Goal: Task Accomplishment & Management: Complete application form

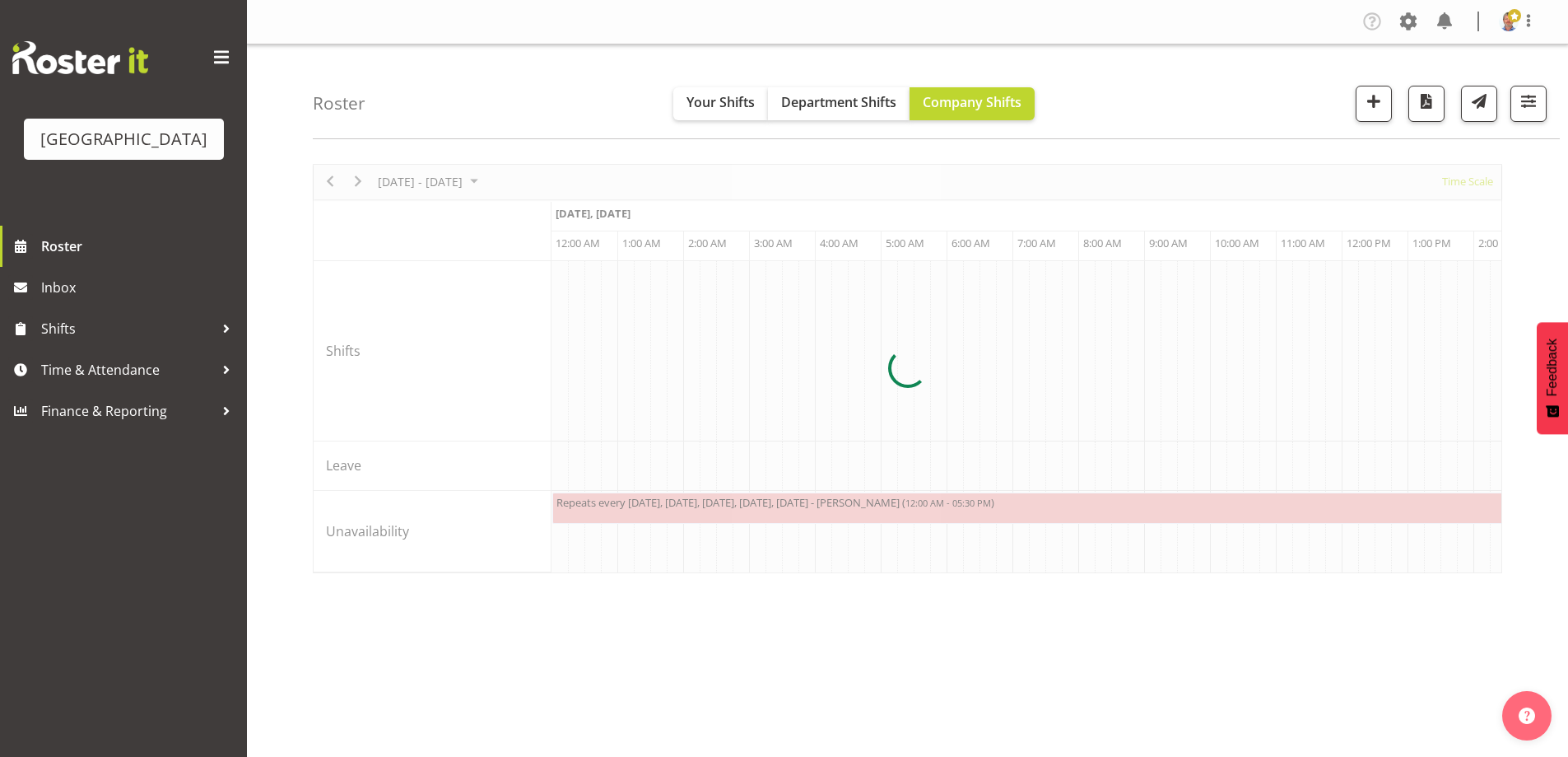
scroll to position [0, 6322]
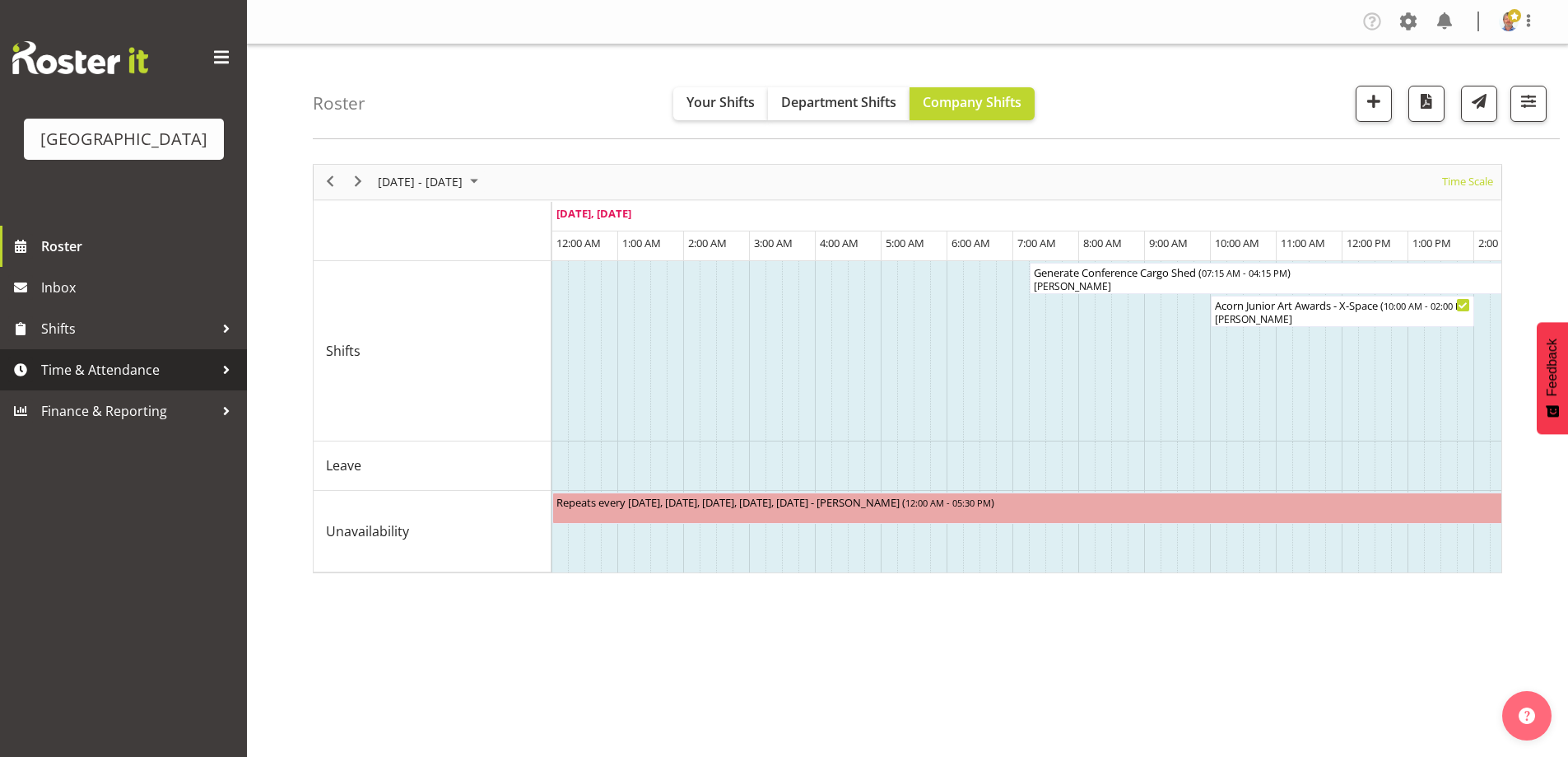
click at [108, 382] on span "Time & Attendance" at bounding box center [127, 370] width 172 height 25
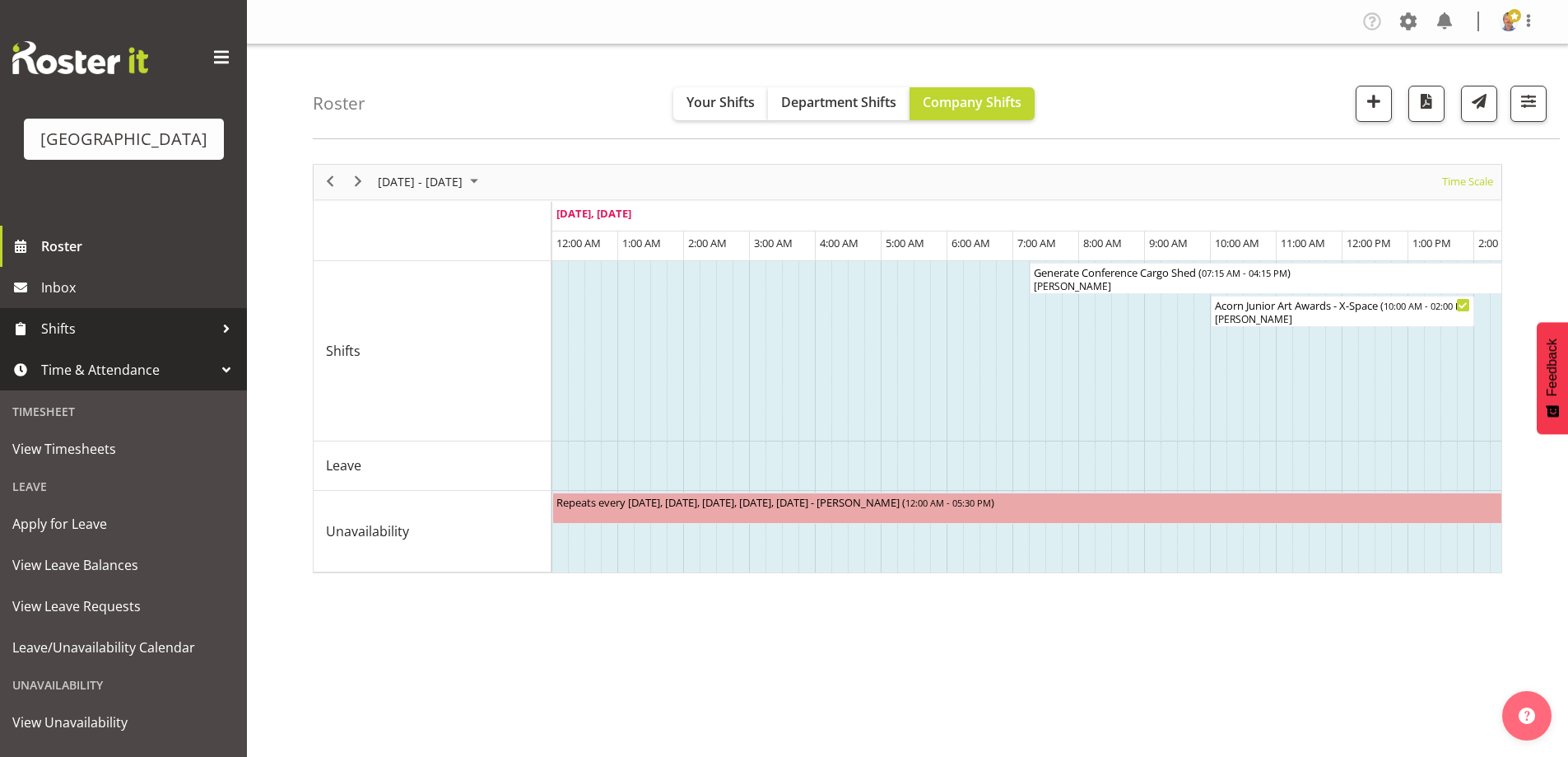
click at [102, 341] on span "Shifts" at bounding box center [127, 329] width 172 height 25
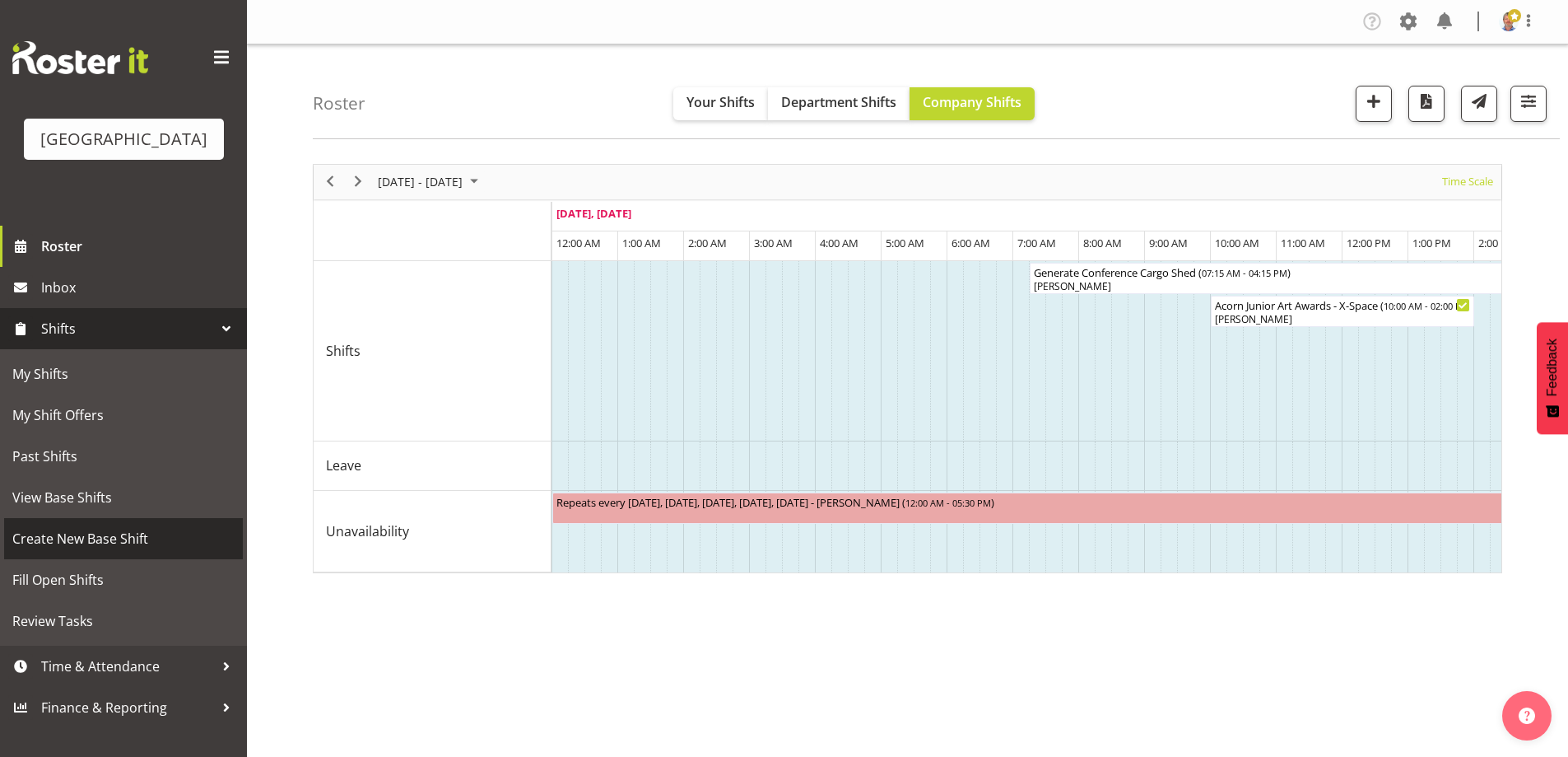
click at [125, 551] on span "Create New Base Shift" at bounding box center [124, 539] width 222 height 25
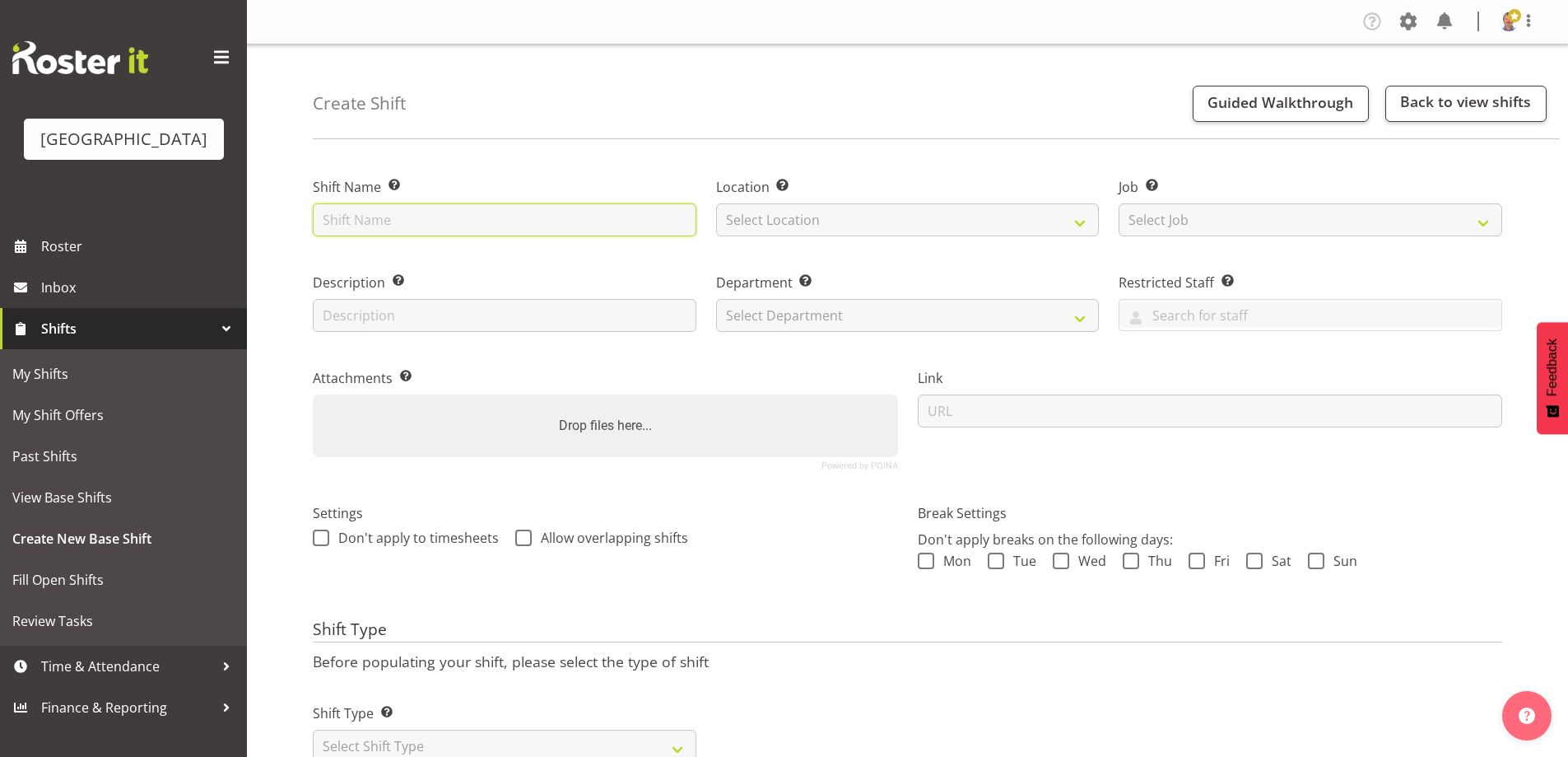
click at [387, 219] on input "text" at bounding box center [505, 219] width 383 height 33
paste input "Pharmabroker"
type input "Pharmabroker"
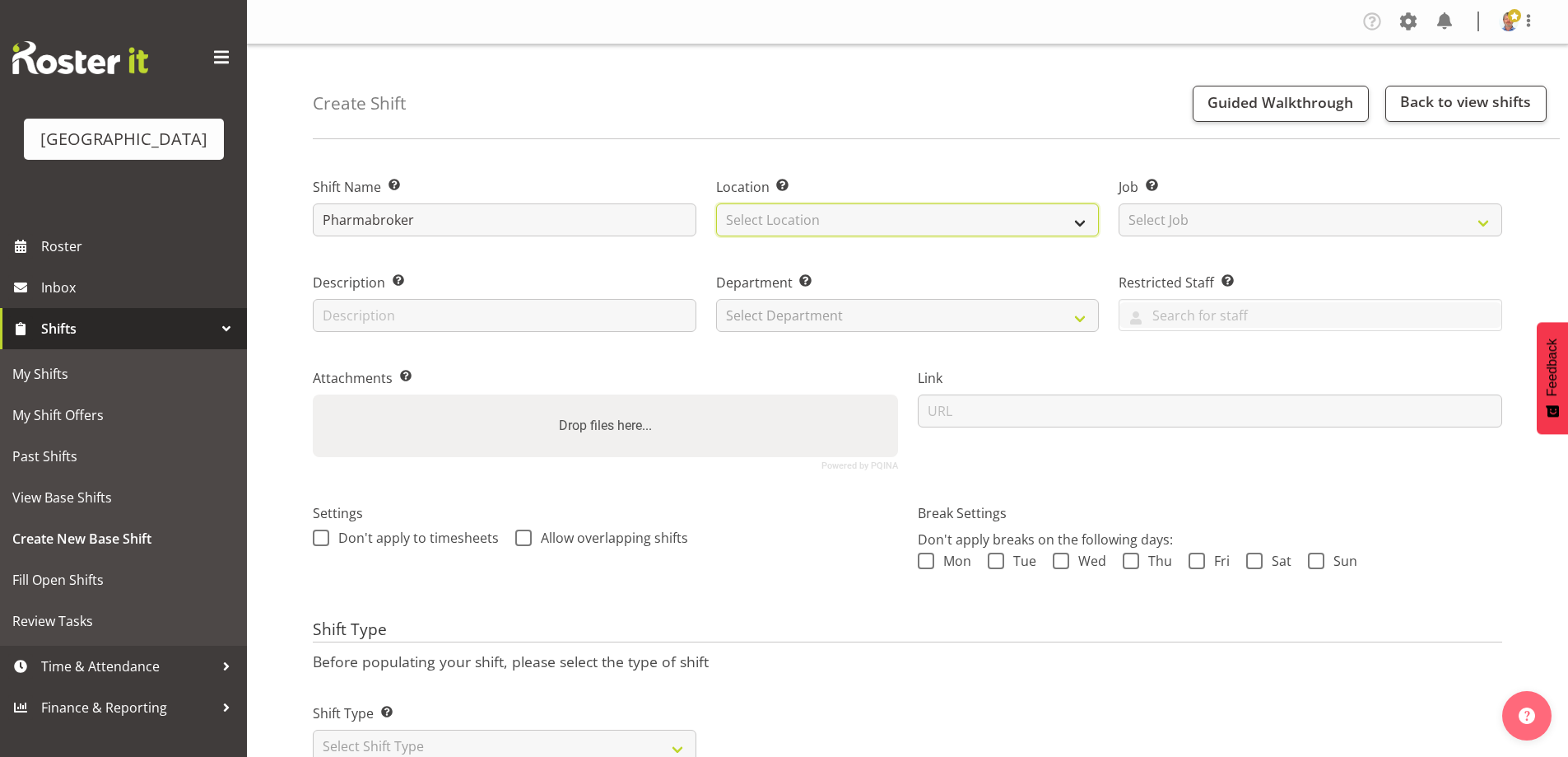
drag, startPoint x: 787, startPoint y: 207, endPoint x: 780, endPoint y: 223, distance: 17.5
click at [788, 206] on select "Select Location [GEOGRAPHIC_DATA]" at bounding box center [908, 219] width 383 height 33
drag, startPoint x: 784, startPoint y: 270, endPoint x: 784, endPoint y: 254, distance: 16.0
click at [784, 270] on div "Department Set the department that the shift relates to. Select Department Hist…" at bounding box center [907, 297] width 403 height 96
drag, startPoint x: 774, startPoint y: 219, endPoint x: 774, endPoint y: 230, distance: 11.0
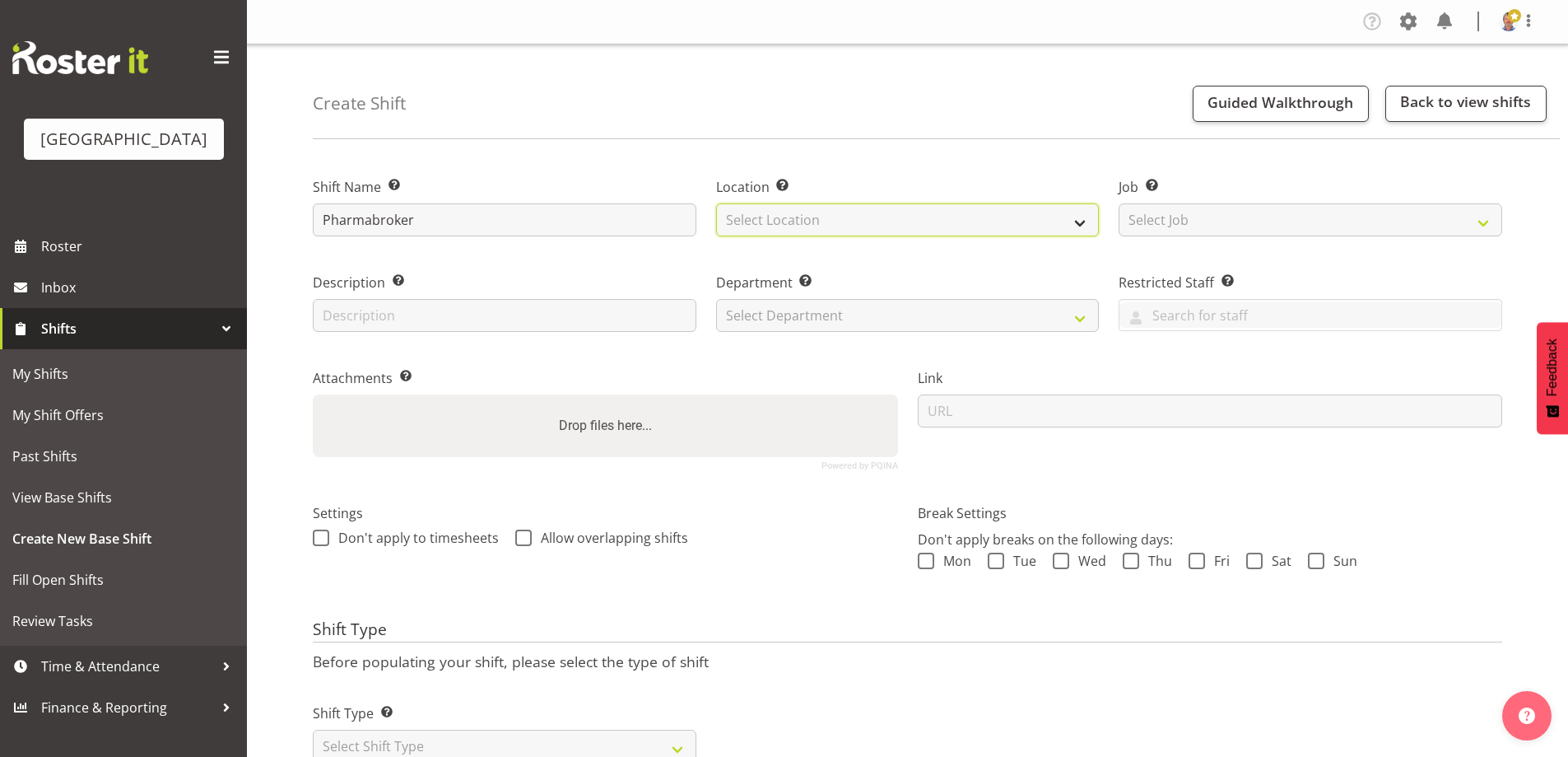
click at [774, 219] on select "Select Location [GEOGRAPHIC_DATA]" at bounding box center [908, 219] width 383 height 33
select select "1118"
click at [716, 203] on select "Select Location [GEOGRAPHIC_DATA]" at bounding box center [908, 219] width 383 height 33
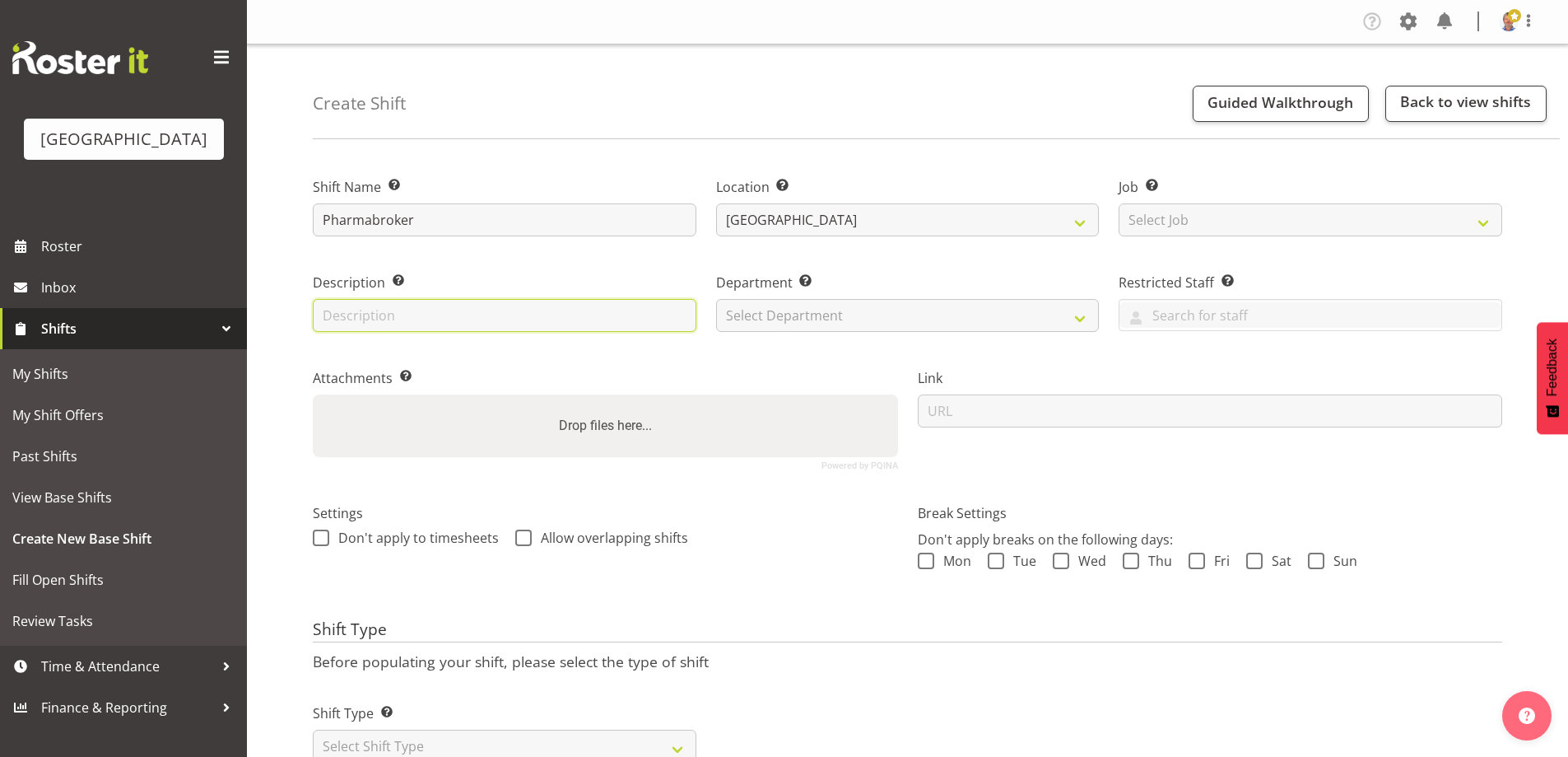
click at [366, 319] on input "text" at bounding box center [505, 315] width 383 height 33
type input "Balcony Room Function"
click at [784, 317] on select "Select Department [GEOGRAPHIC_DATA] Front of House" at bounding box center [908, 315] width 383 height 33
select select "791"
click at [716, 299] on select "Select Department [GEOGRAPHIC_DATA] Front of House" at bounding box center [908, 315] width 383 height 33
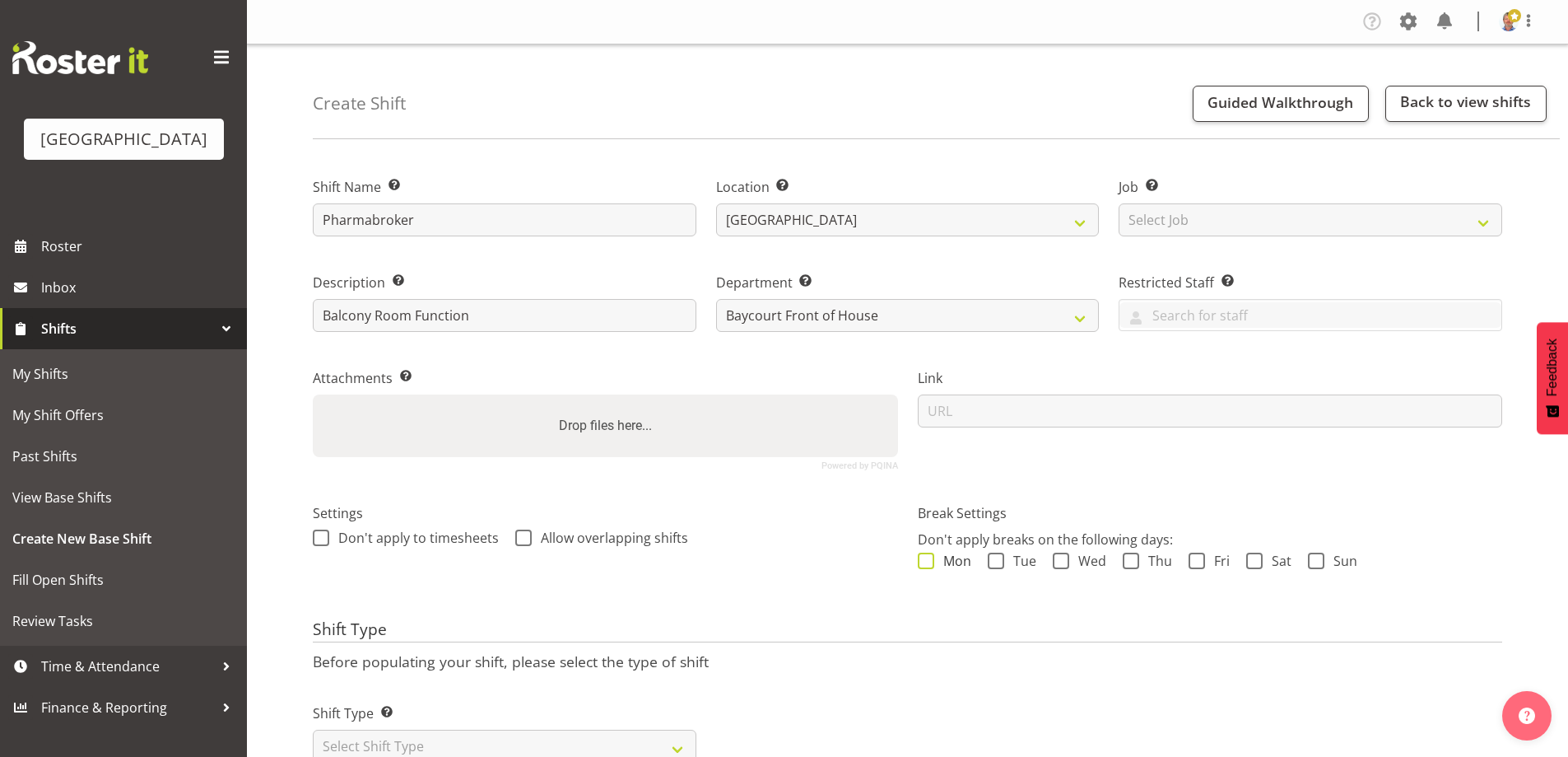
click at [931, 561] on span at bounding box center [925, 561] width 16 height 16
click at [928, 561] on input "Mon" at bounding box center [922, 560] width 11 height 11
checkbox input "true"
click at [997, 559] on span at bounding box center [995, 561] width 16 height 16
click at [997, 559] on input "Tue" at bounding box center [992, 560] width 11 height 11
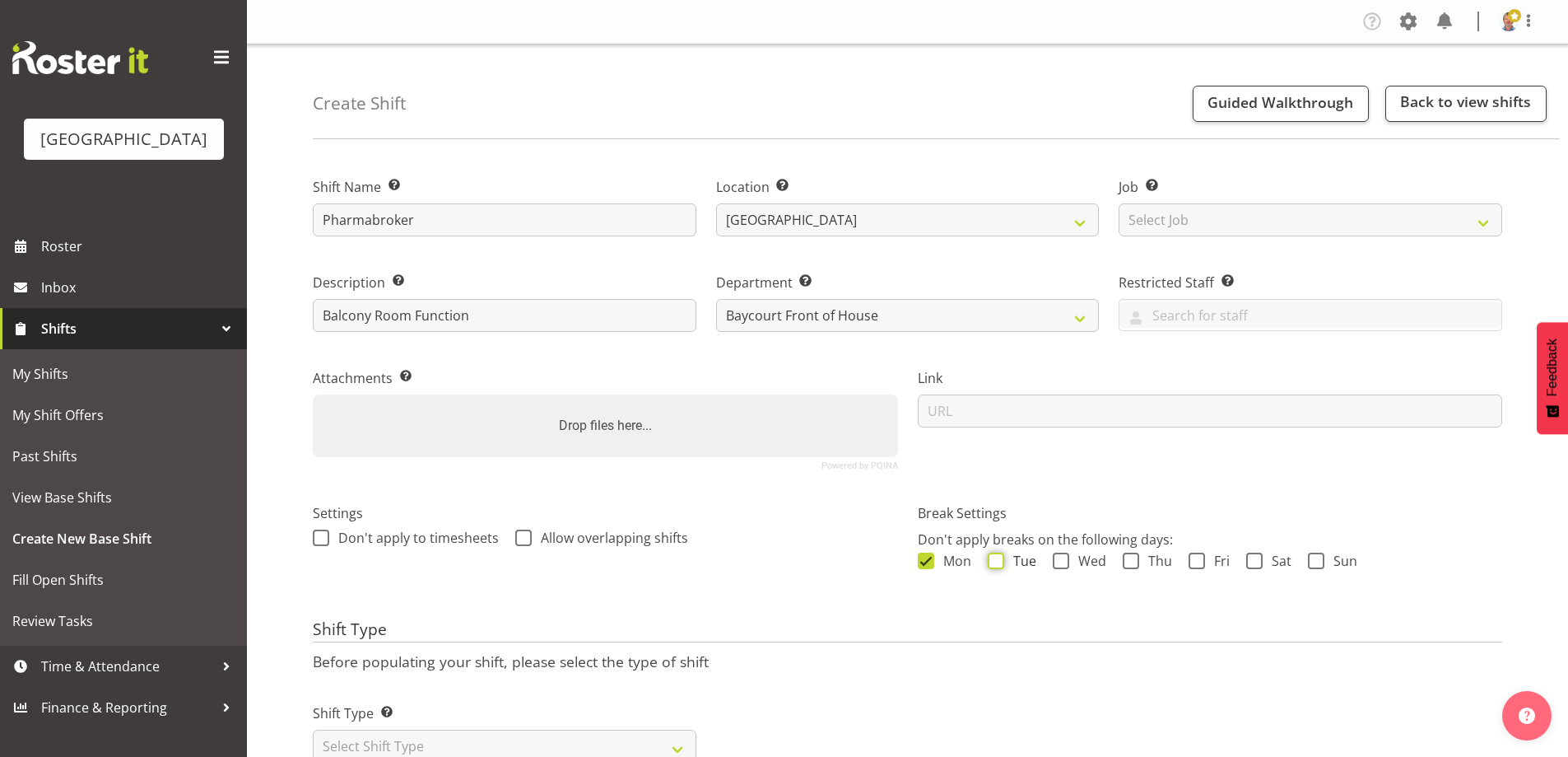
checkbox input "true"
click at [1064, 561] on span at bounding box center [1060, 561] width 16 height 16
click at [1063, 561] on input "Wed" at bounding box center [1057, 560] width 11 height 11
checkbox input "true"
click at [1137, 560] on span at bounding box center [1130, 561] width 16 height 16
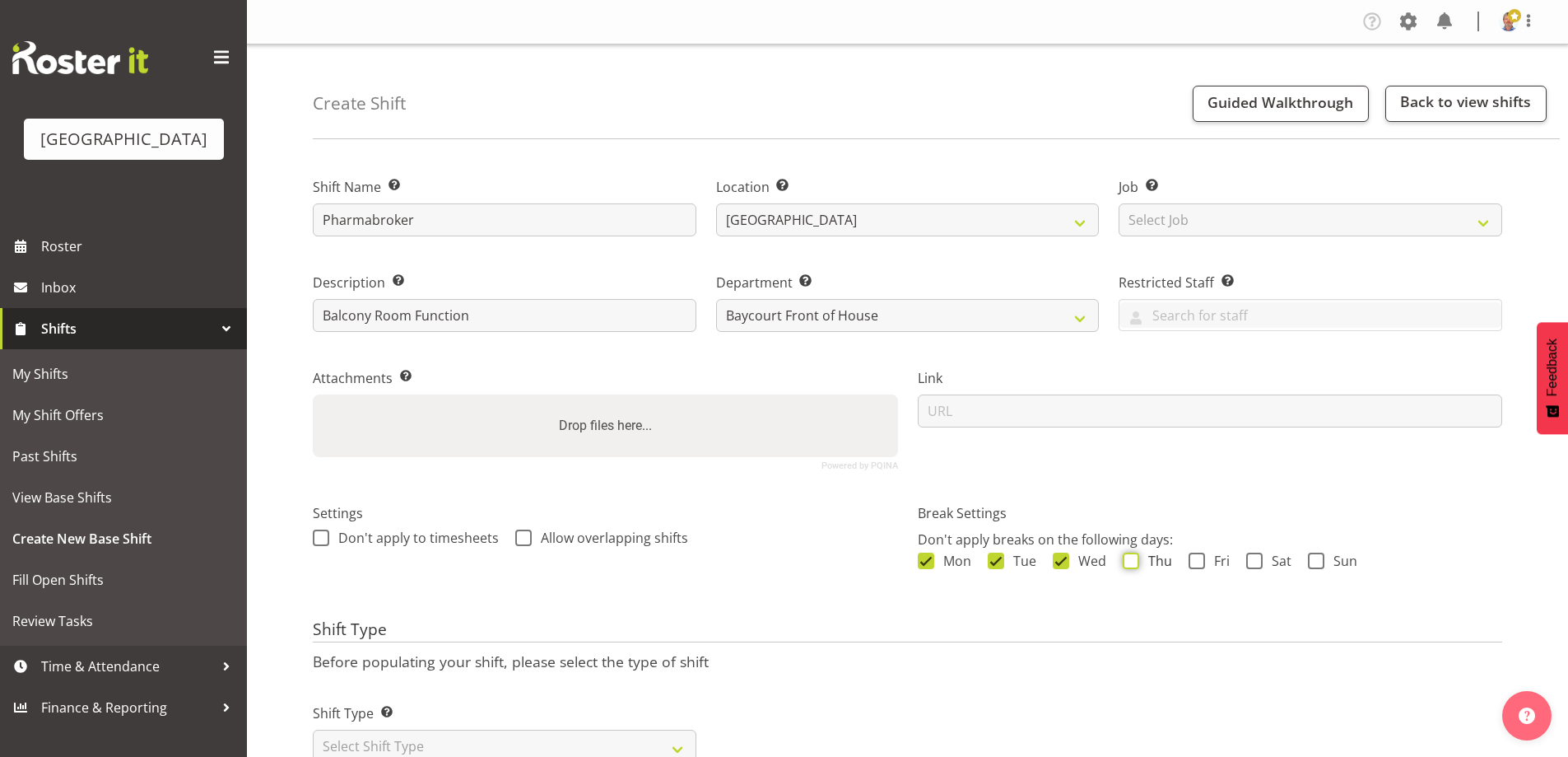
click at [1133, 560] on input "Thu" at bounding box center [1127, 560] width 11 height 11
checkbox input "true"
click at [1193, 561] on span at bounding box center [1196, 561] width 16 height 16
click at [1193, 561] on input "Fri" at bounding box center [1193, 560] width 11 height 11
checkbox input "true"
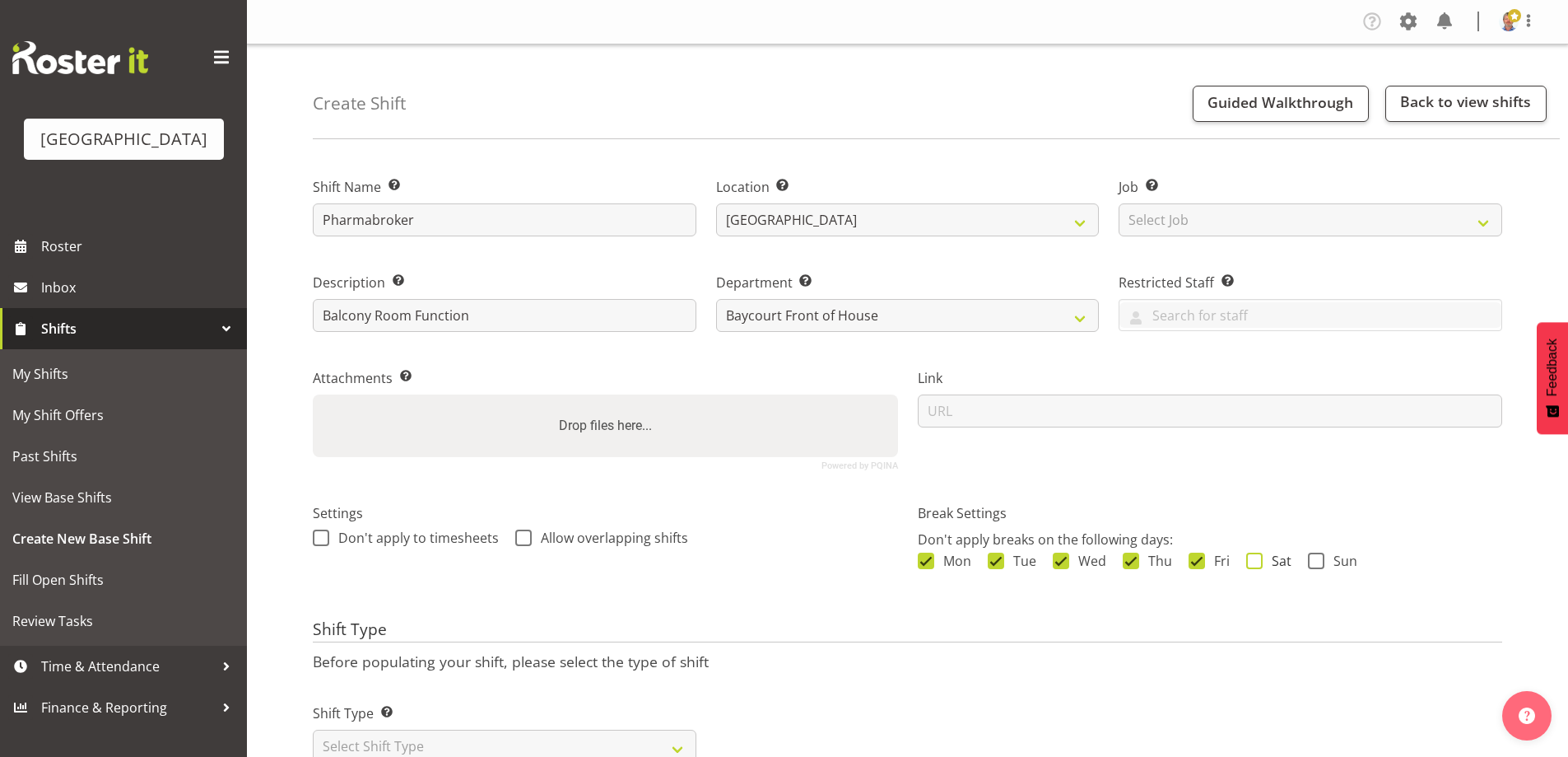
click at [1249, 560] on span at bounding box center [1254, 561] width 16 height 16
click at [1249, 560] on input "Sat" at bounding box center [1251, 560] width 11 height 11
checkbox input "true"
click at [1316, 560] on span at bounding box center [1316, 561] width 16 height 16
click at [1316, 560] on input "Sun" at bounding box center [1313, 560] width 11 height 11
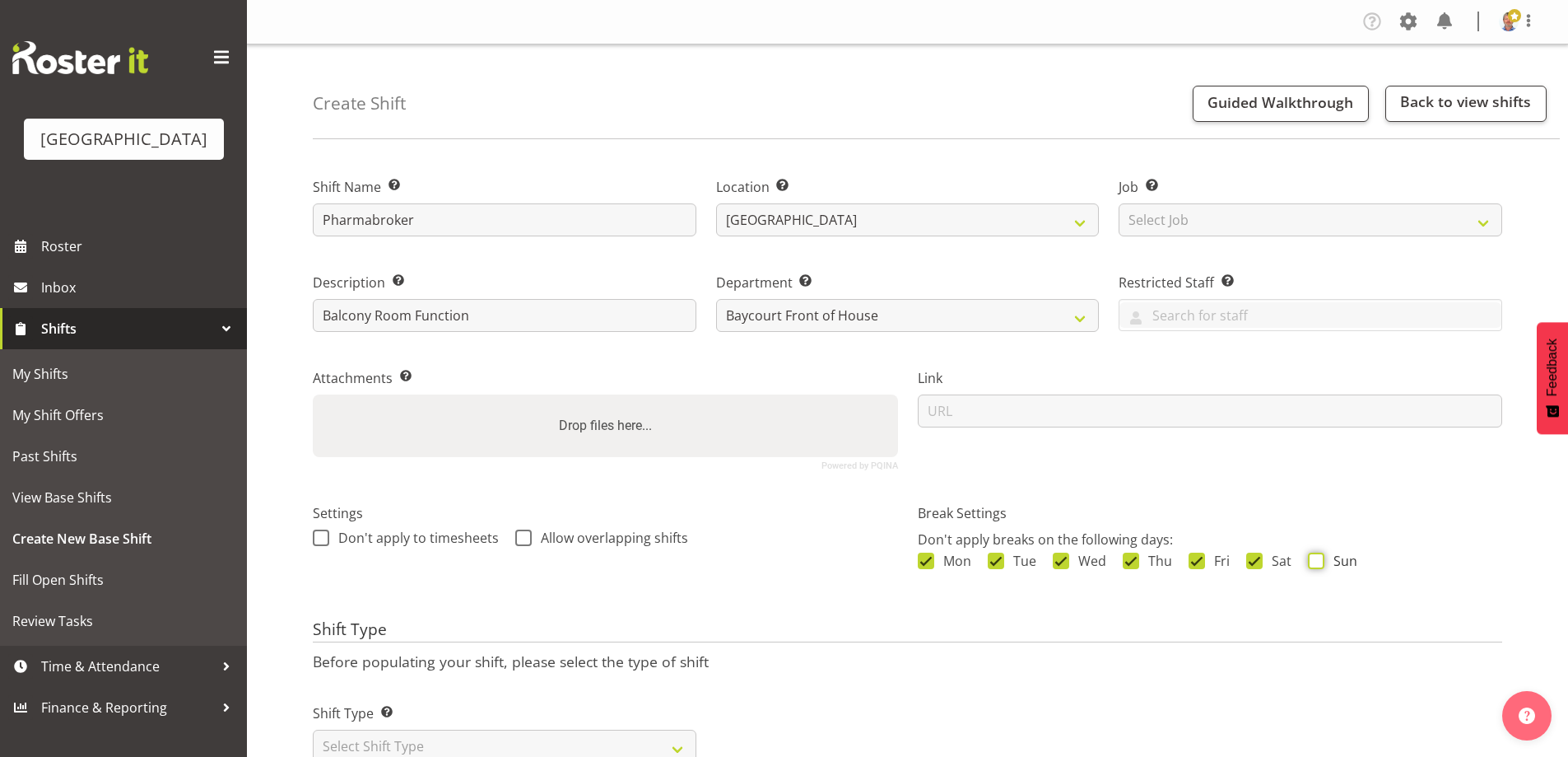
checkbox input "true"
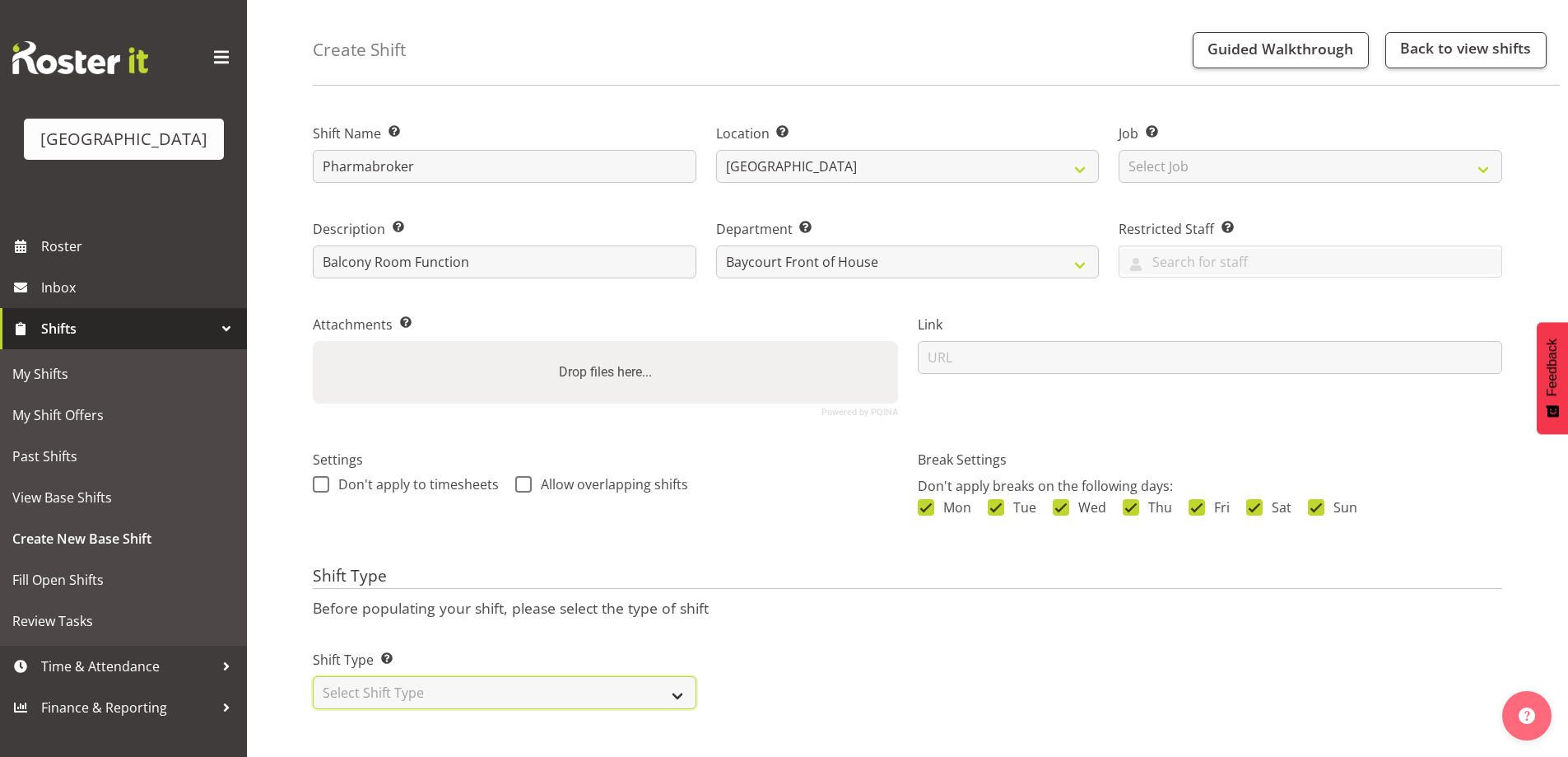
click at [409, 677] on select "Select Shift Type One Off Shift Recurring Shift Rotating Shift" at bounding box center [505, 693] width 383 height 33
select select "one_off"
click at [313, 677] on select "Select Shift Type One Off Shift Recurring Shift Rotating Shift" at bounding box center [505, 693] width 383 height 33
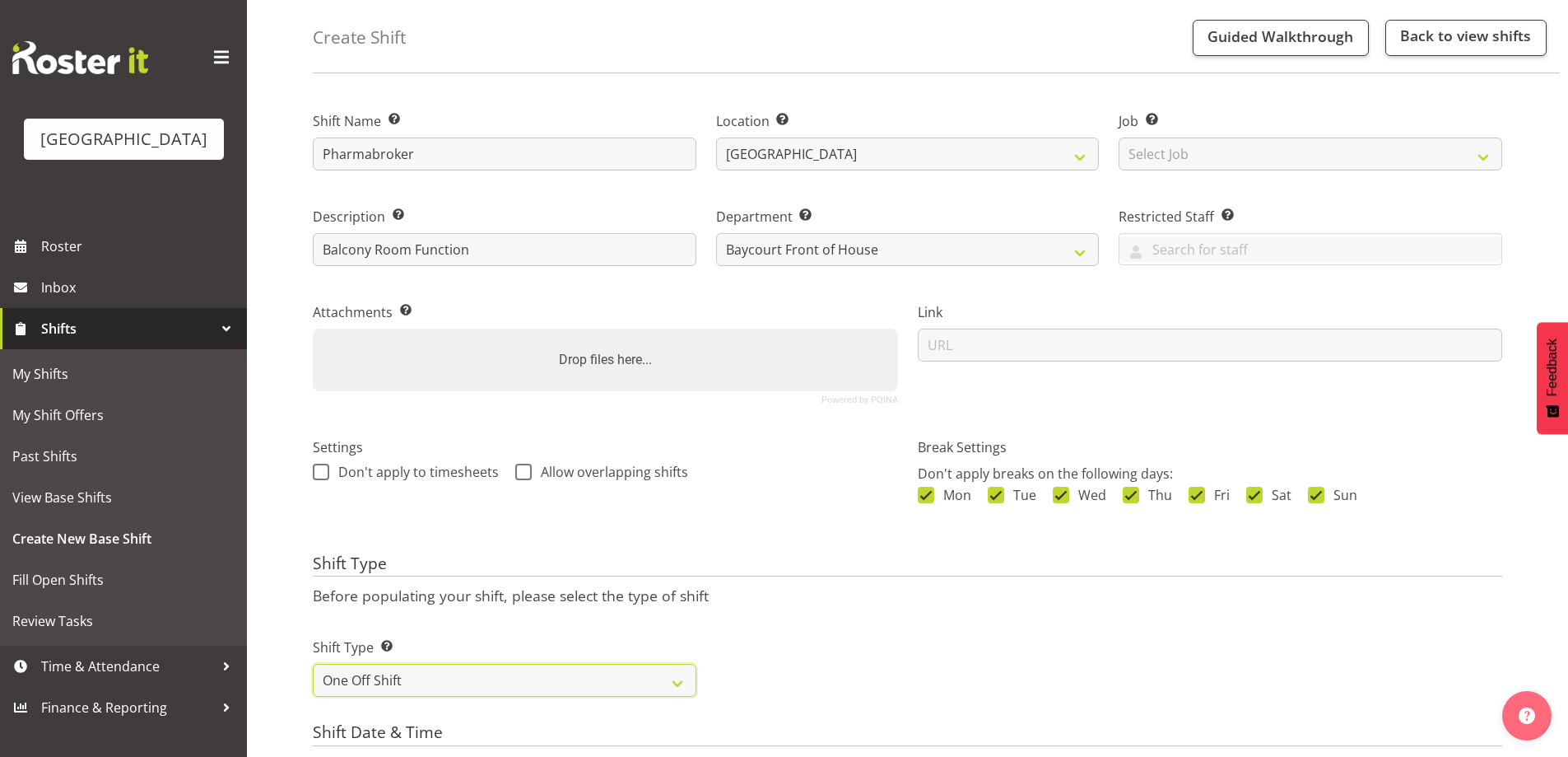
scroll to position [396, 0]
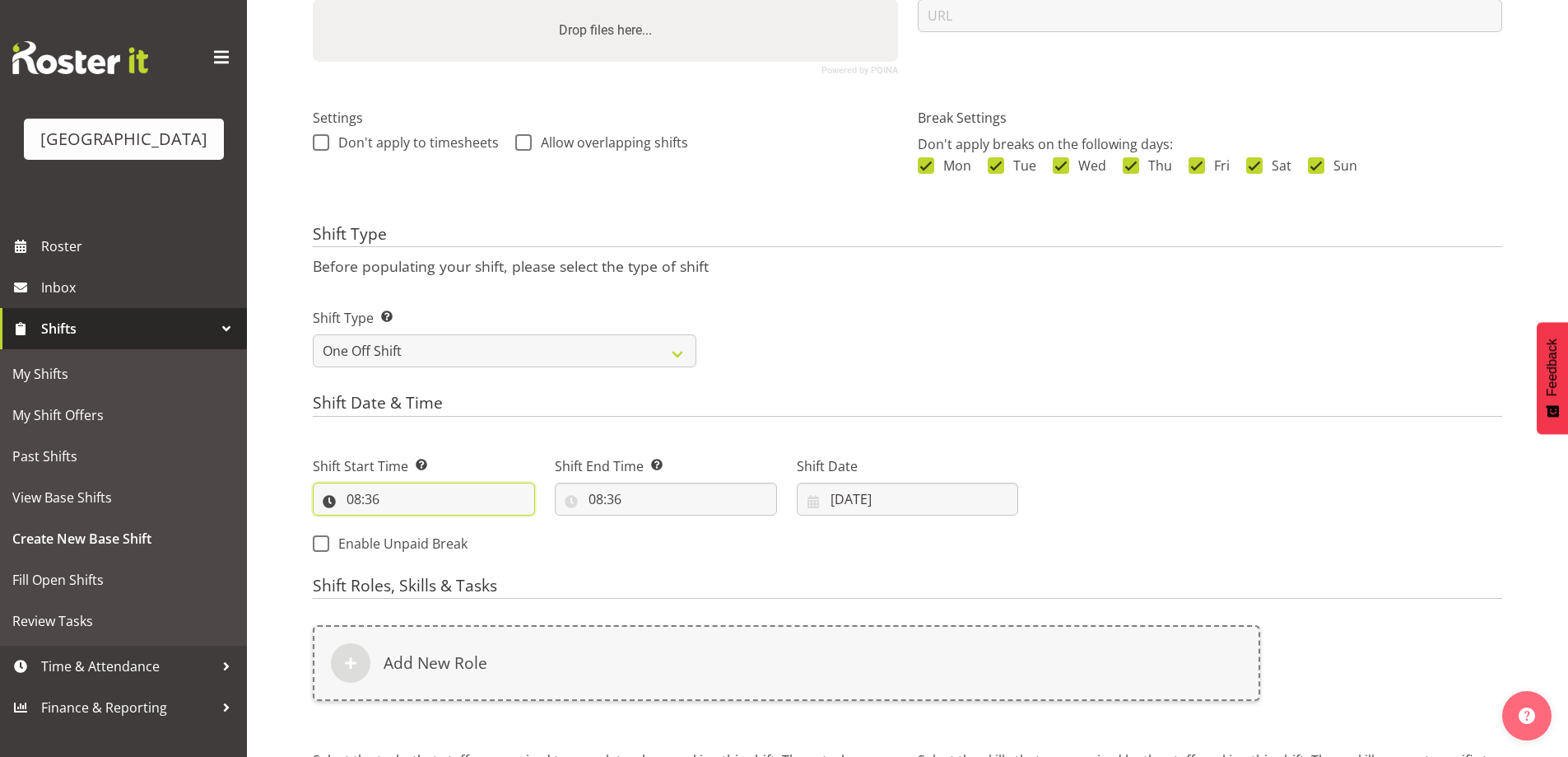
click at [366, 502] on input "08:36" at bounding box center [424, 499] width 222 height 33
click at [418, 541] on select "00 01 02 03 04 05 06 07 08 09 10 11 12 13 14 15 16 17 18 19 20 21 22 23" at bounding box center [425, 541] width 37 height 33
select select "16"
click at [407, 525] on select "00 01 02 03 04 05 06 07 08 09 10 11 12 13 14 15 16 17 18 19 20 21 22 23" at bounding box center [425, 541] width 37 height 33
type input "16:36"
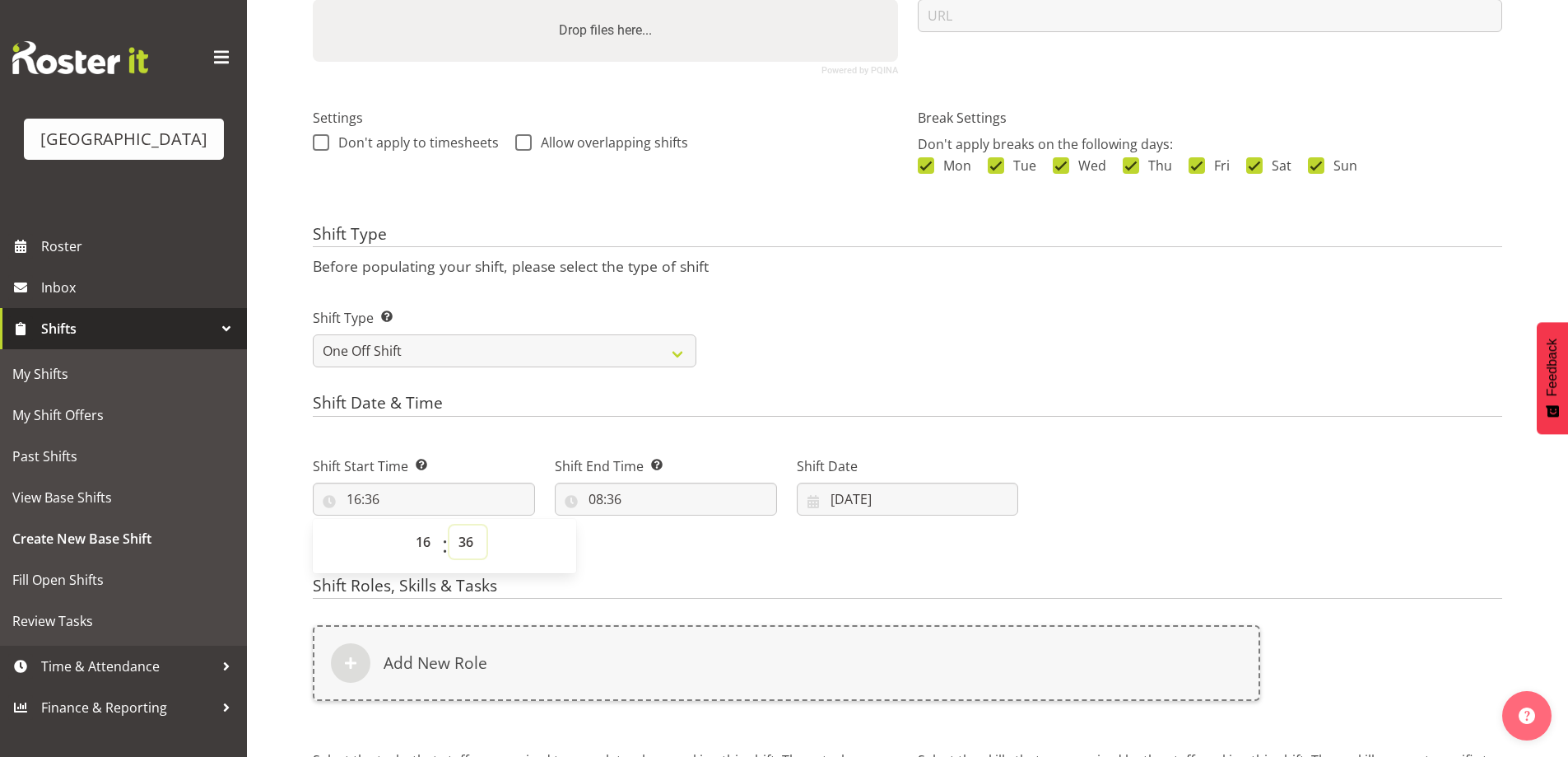
click at [466, 539] on select "00 01 02 03 04 05 06 07 08 09 10 11 12 13 14 15 16 17 18 19 20 21 22 23 24 25 2…" at bounding box center [467, 541] width 37 height 33
select select "0"
type input "16:00"
click at [607, 494] on input "08:36" at bounding box center [666, 499] width 222 height 33
click at [665, 541] on select "00 01 02 03 04 05 06 07 08 09 10 11 12 13 14 15 16 17 18 19 20 21 22 23" at bounding box center [667, 541] width 37 height 33
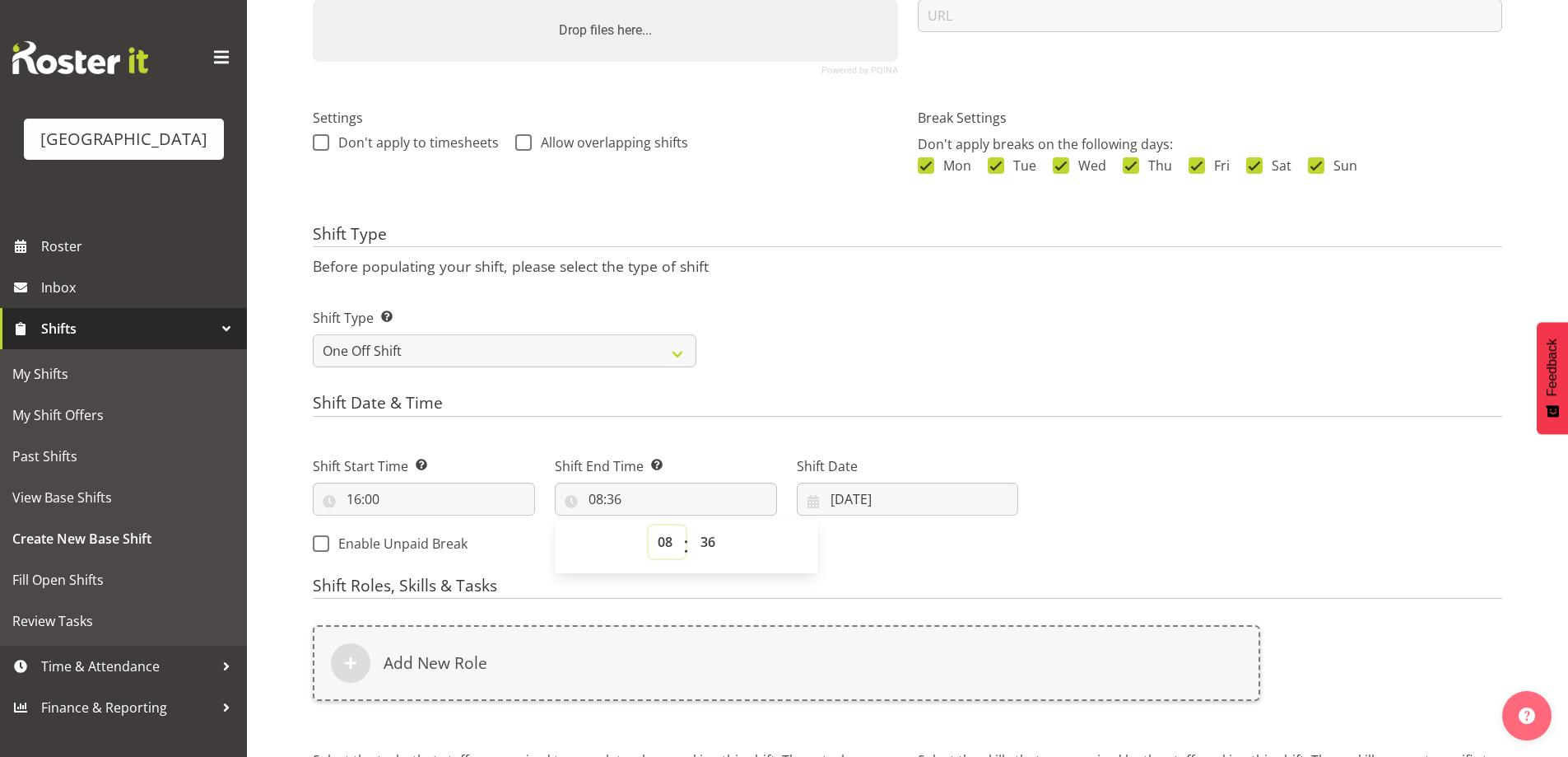
select select "21"
click at [648, 525] on select "00 01 02 03 04 05 06 07 08 09 10 11 12 13 14 15 16 17 18 19 20 21 22 23" at bounding box center [667, 541] width 37 height 33
type input "21:36"
click at [705, 541] on select "00 01 02 03 04 05 06 07 08 09 10 11 12 13 14 15 16 17 18 19 20 21 22 23 24 25 2…" at bounding box center [710, 541] width 37 height 33
select select "0"
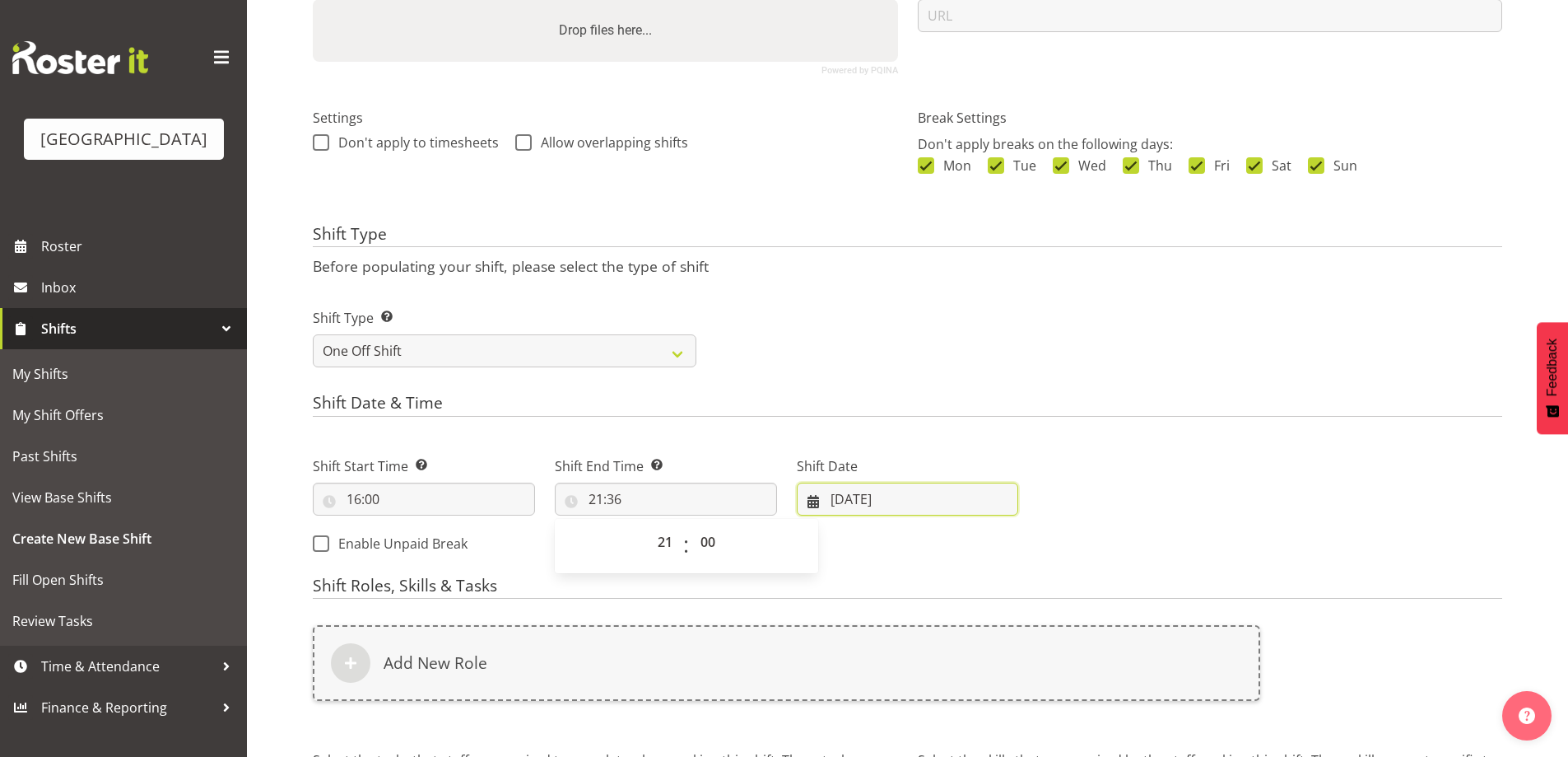
type input "21:00"
click at [858, 496] on input "[DATE]" at bounding box center [908, 499] width 222 height 33
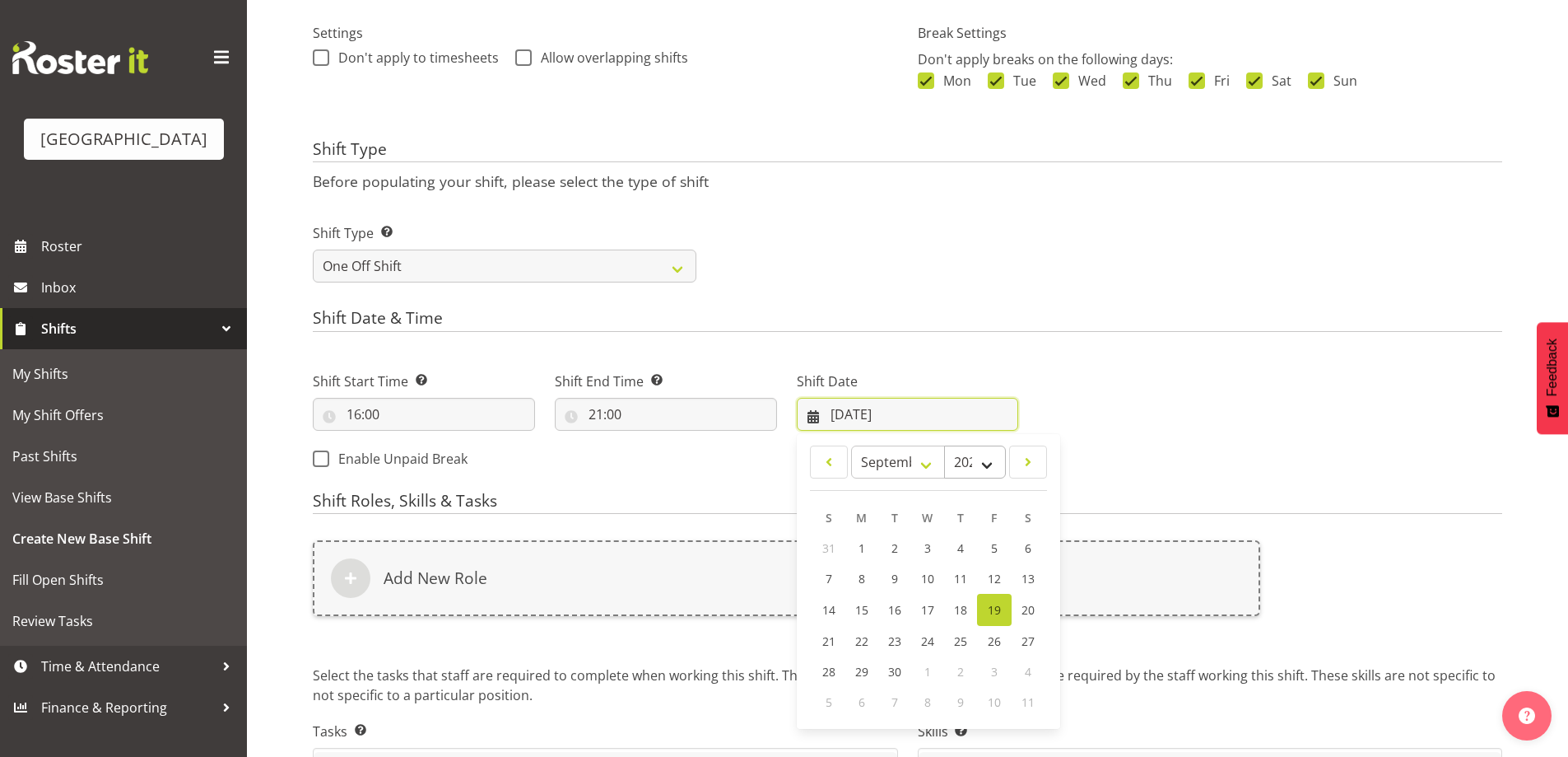
scroll to position [560, 0]
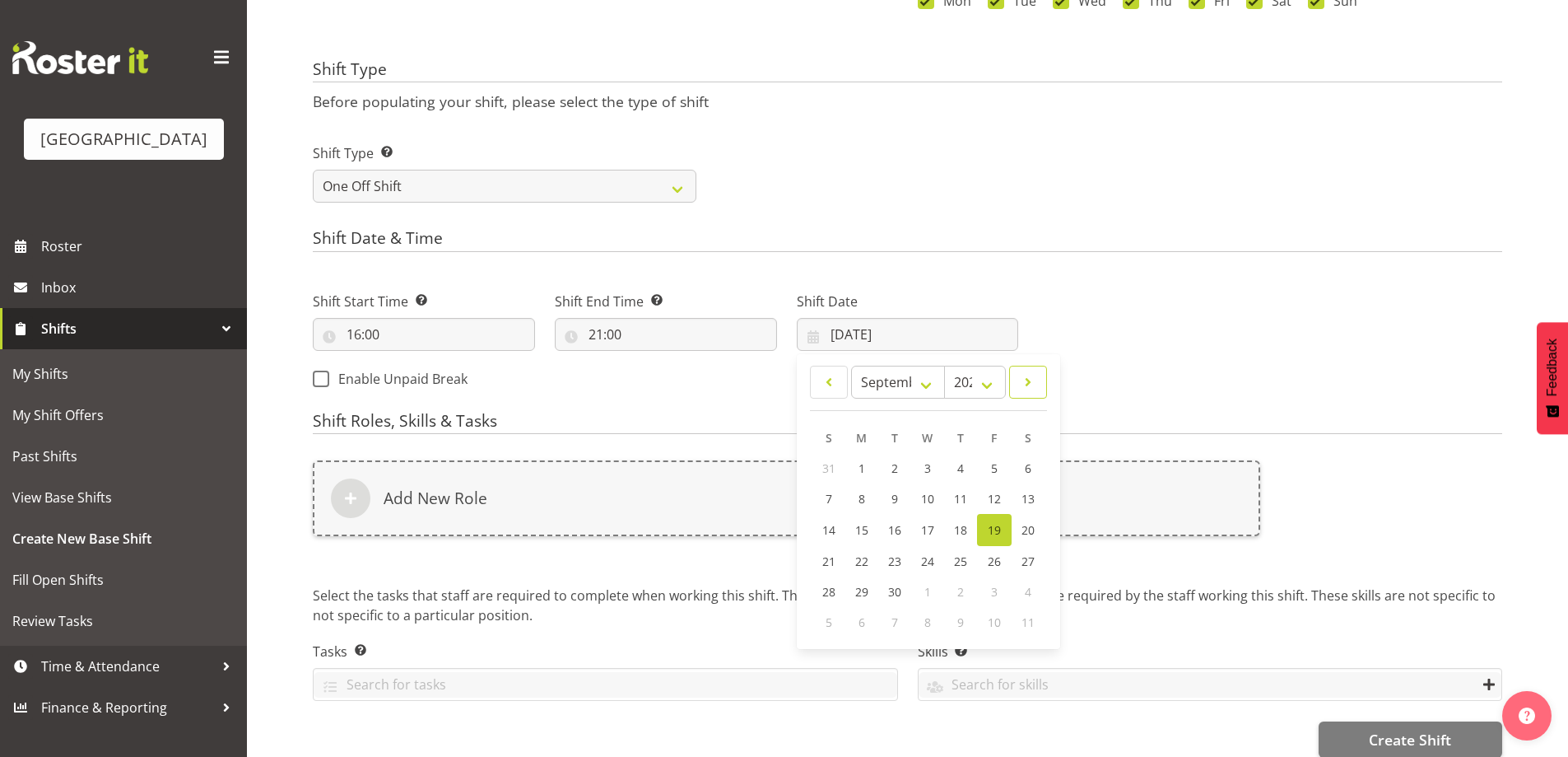
click at [1028, 380] on span at bounding box center [1028, 381] width 16 height 20
select select "9"
click at [862, 528] on span "13" at bounding box center [863, 529] width 13 height 15
type input "[DATE]"
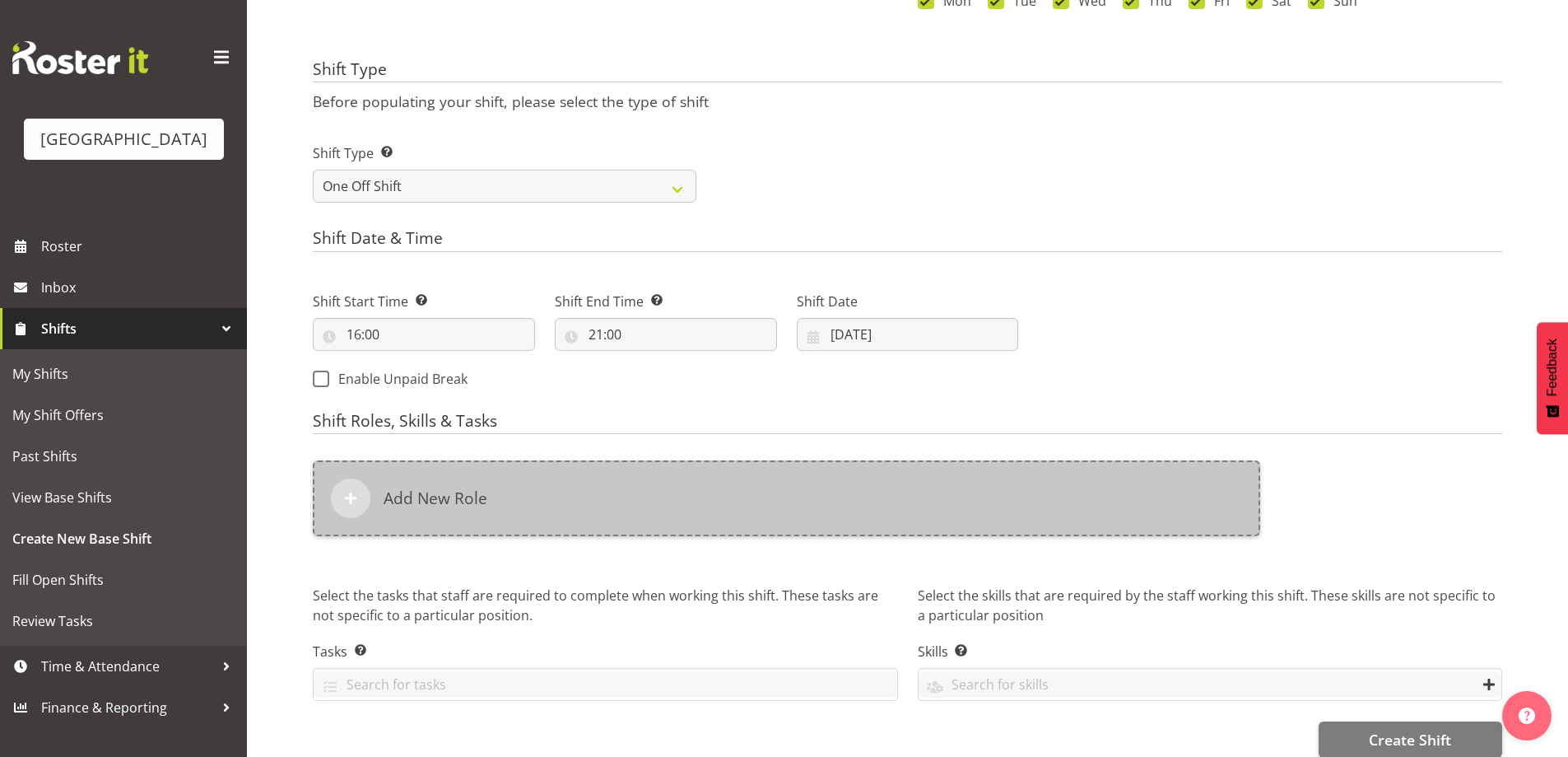
click at [634, 500] on div "Add New Role" at bounding box center [786, 497] width 947 height 76
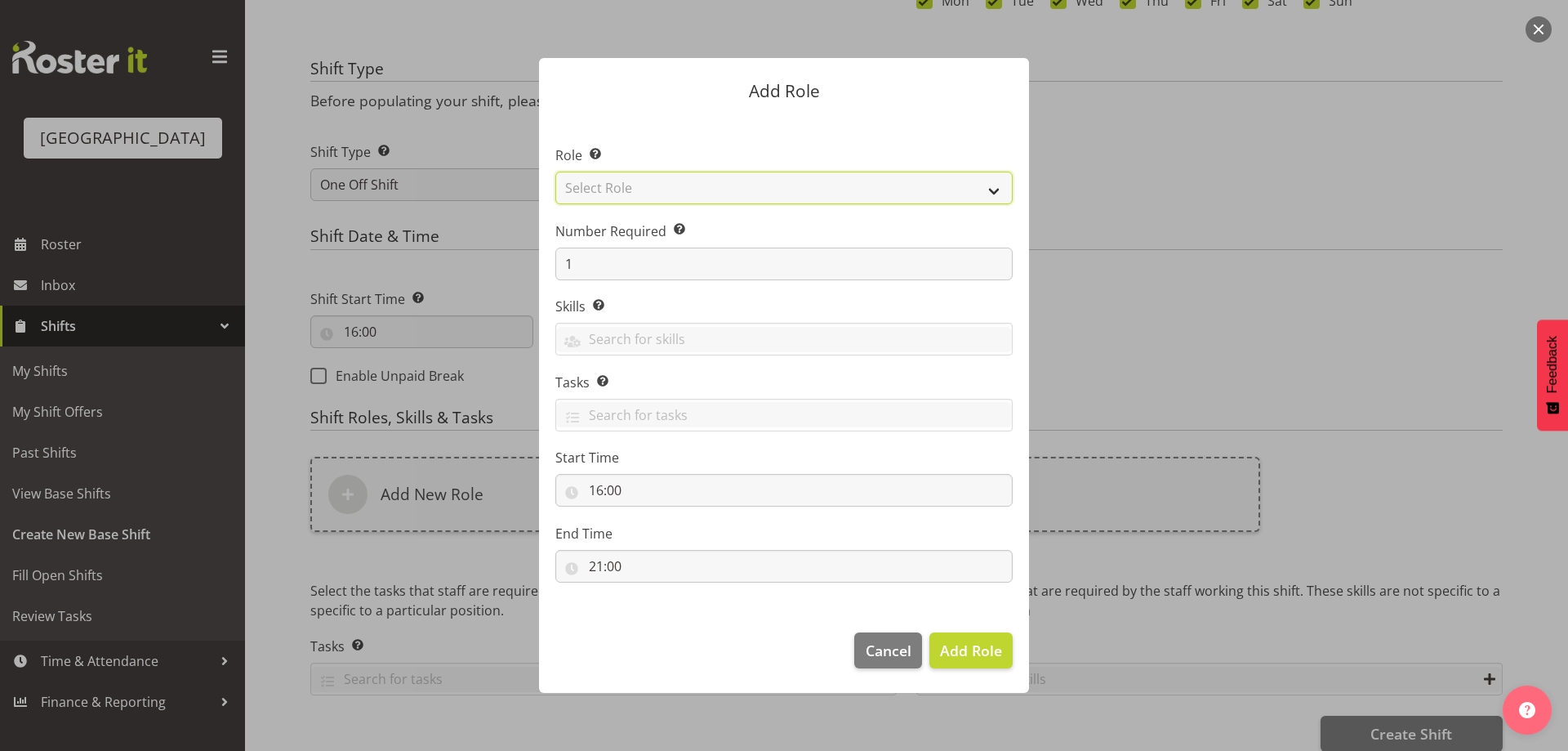
click at [716, 187] on select "Select Role Audio Bar Bar Runner Bar Training Box Office Cargo Shed Venue Rep C…" at bounding box center [783, 187] width 457 height 32
select select "1288"
click at [555, 171] on select "Select Role Audio Bar Bar Runner Bar Training Box Office Cargo Shed Venue Rep C…" at bounding box center [783, 187] width 457 height 32
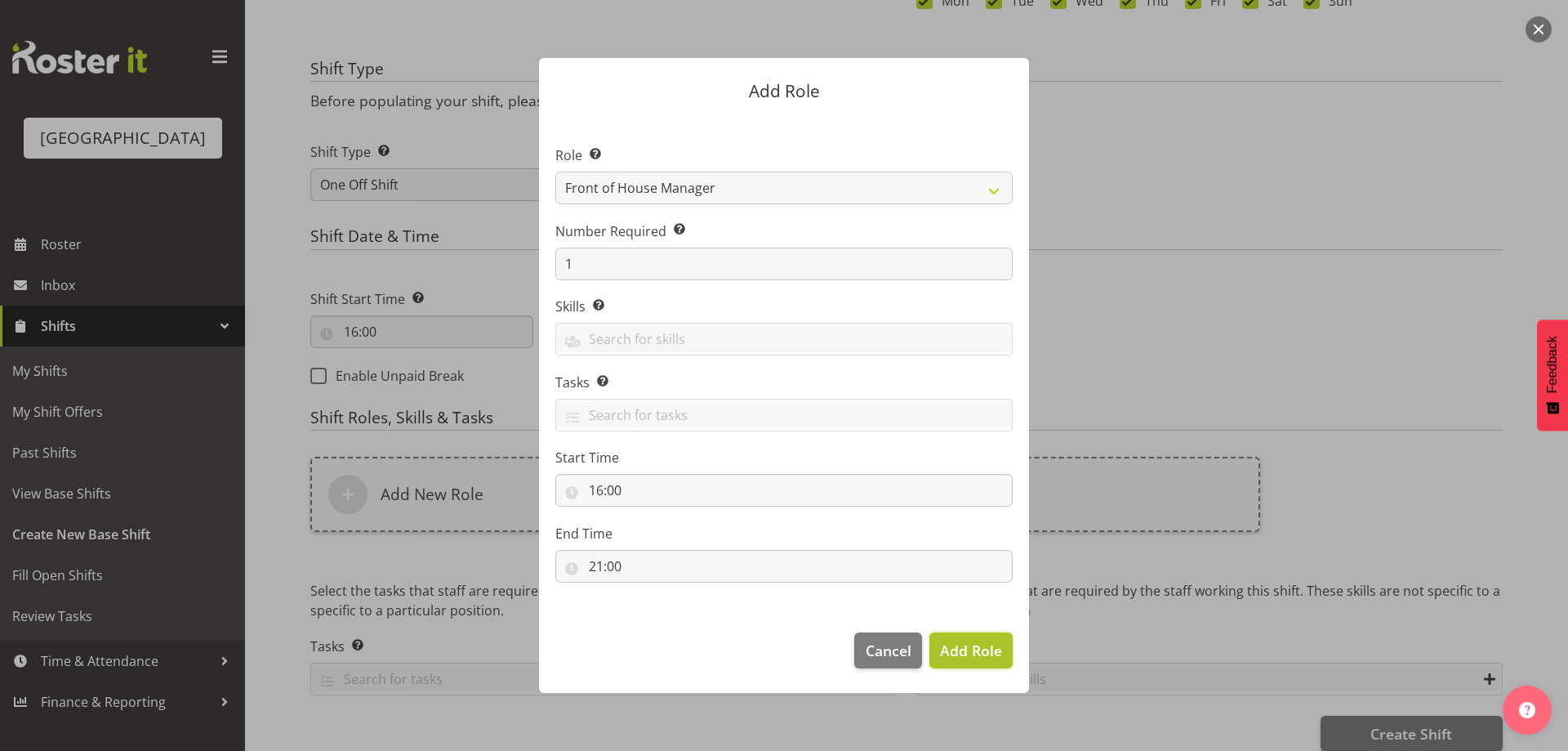
click at [977, 658] on span "Add Role" at bounding box center [970, 650] width 62 height 20
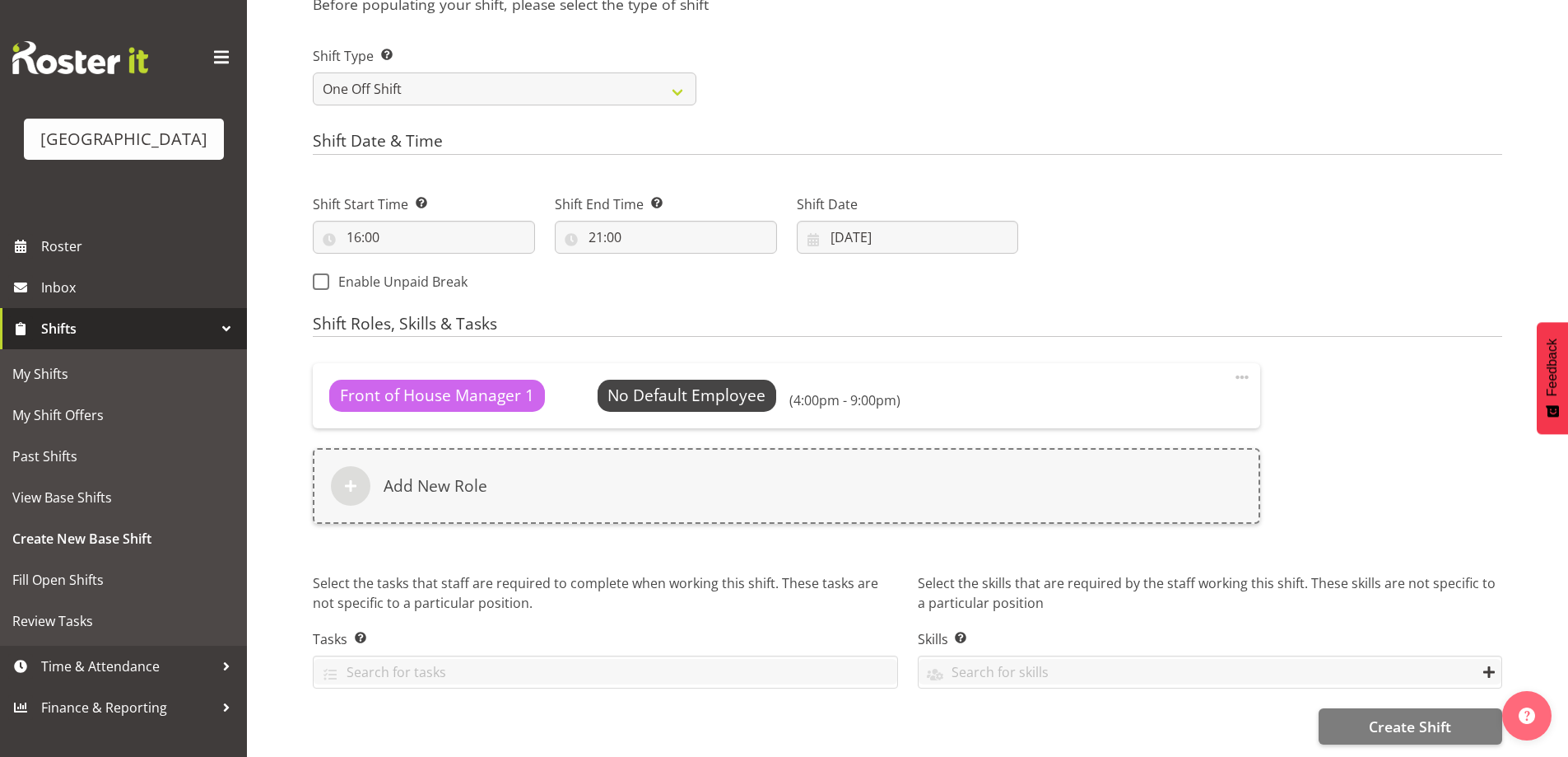
scroll to position [670, 0]
click at [1397, 716] on span "Create Shift" at bounding box center [1410, 726] width 82 height 21
